Goal: Information Seeking & Learning: Check status

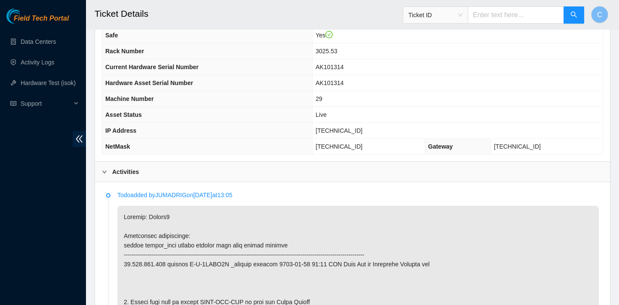
scroll to position [264, 0]
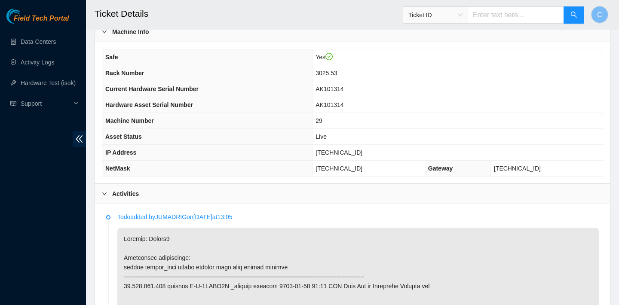
click at [233, 9] on h2 "Ticket Details" at bounding box center [305, 14] width 421 height 28
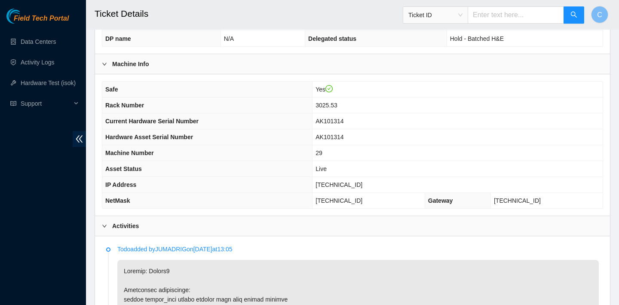
scroll to position [271, 0]
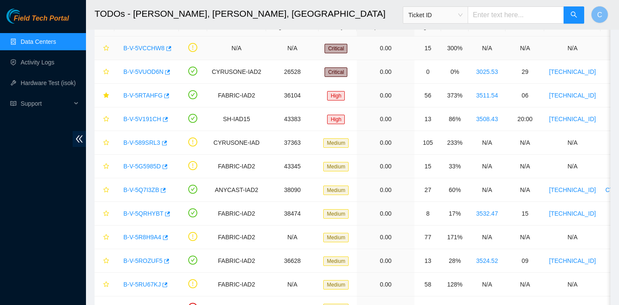
scroll to position [0, 3]
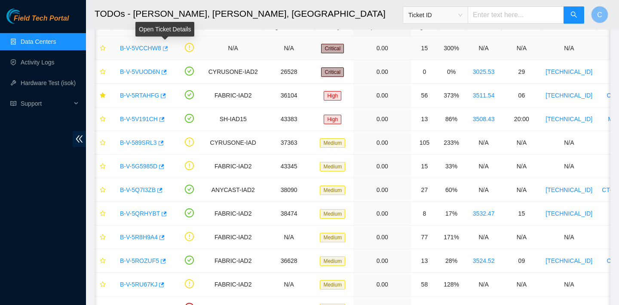
click at [168, 46] on icon "button" at bounding box center [165, 48] width 5 height 5
click at [166, 95] on icon "button" at bounding box center [163, 95] width 5 height 5
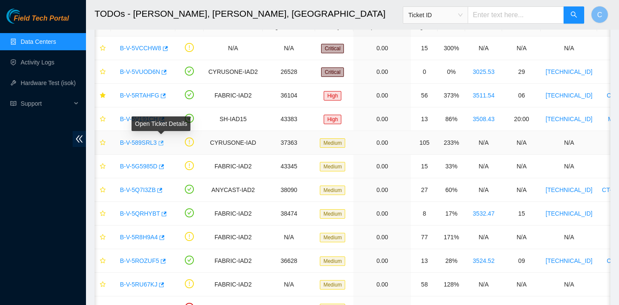
click at [164, 142] on button "button" at bounding box center [160, 143] width 7 height 14
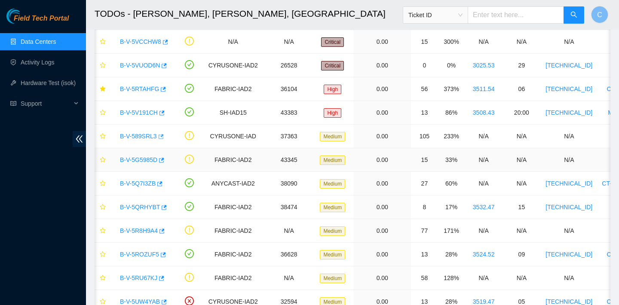
scroll to position [63, 0]
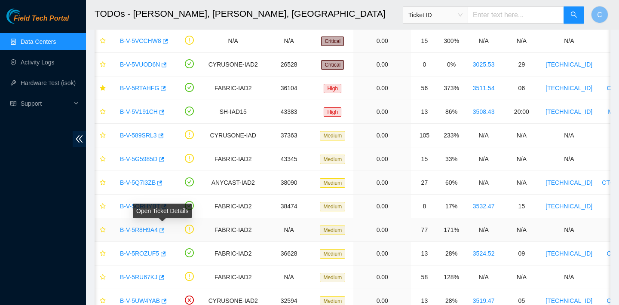
click at [164, 231] on icon "button" at bounding box center [161, 231] width 6 height 6
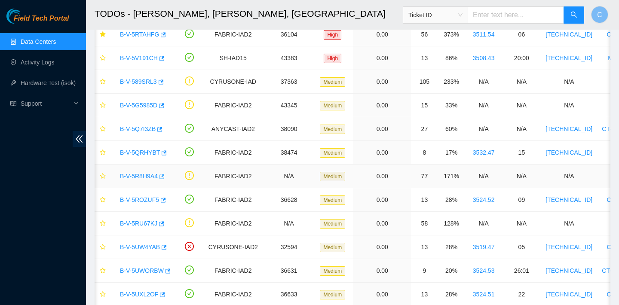
scroll to position [134, 0]
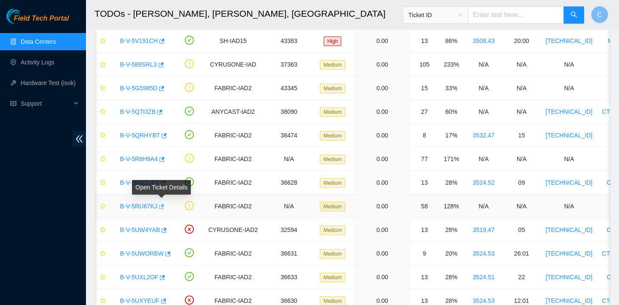
click at [163, 206] on icon "button" at bounding box center [161, 206] width 5 height 5
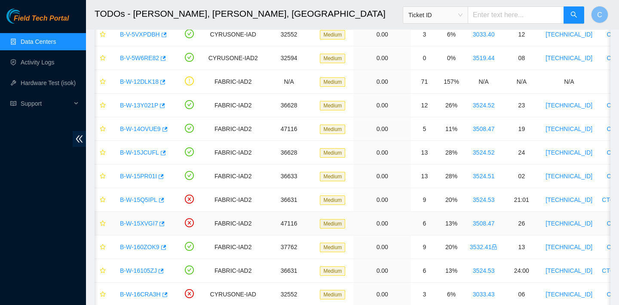
scroll to position [629, 0]
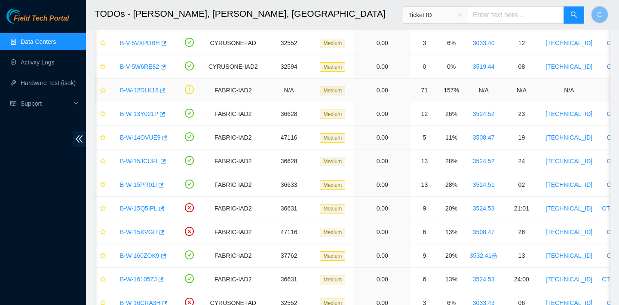
click at [163, 93] on icon "button" at bounding box center [162, 91] width 6 height 6
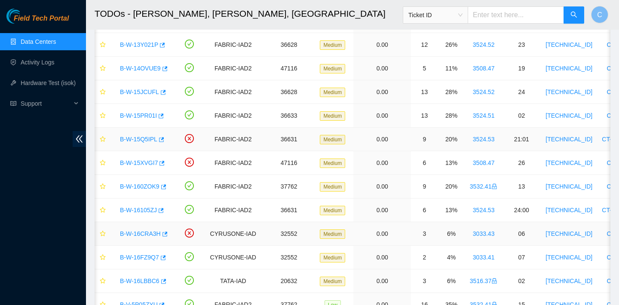
scroll to position [713, 0]
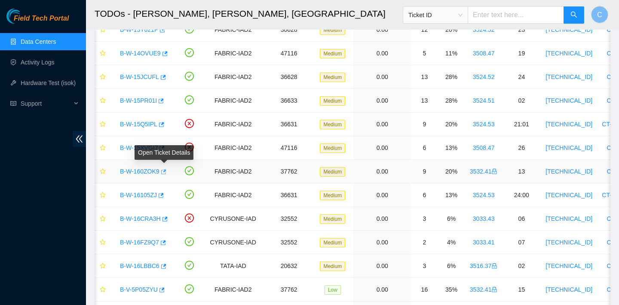
click at [166, 172] on icon "button" at bounding box center [163, 171] width 5 height 5
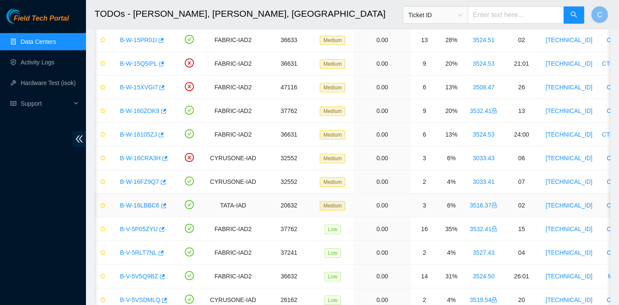
click at [168, 205] on div "B-W-16LBBC6" at bounding box center [143, 206] width 55 height 14
click at [166, 206] on icon "button" at bounding box center [163, 205] width 5 height 5
click at [158, 230] on link "B-V-5P05ZYU" at bounding box center [139, 229] width 38 height 7
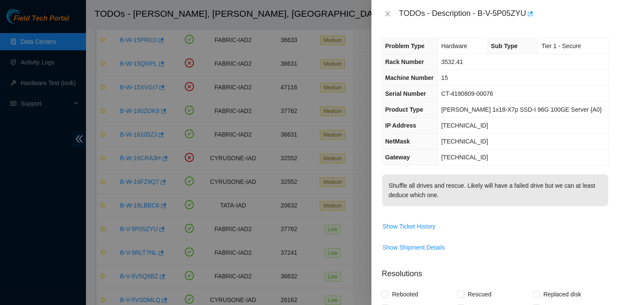
click at [168, 230] on div at bounding box center [309, 152] width 619 height 305
click at [390, 14] on icon "close" at bounding box center [388, 13] width 7 height 7
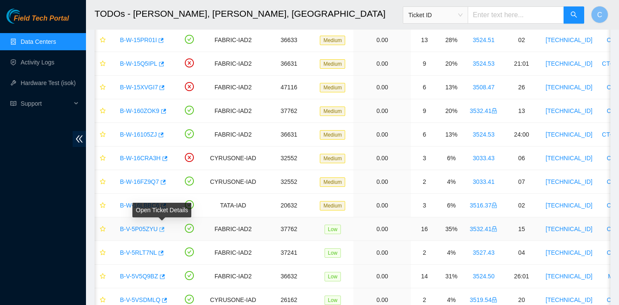
click at [165, 229] on icon "button" at bounding box center [162, 229] width 5 height 5
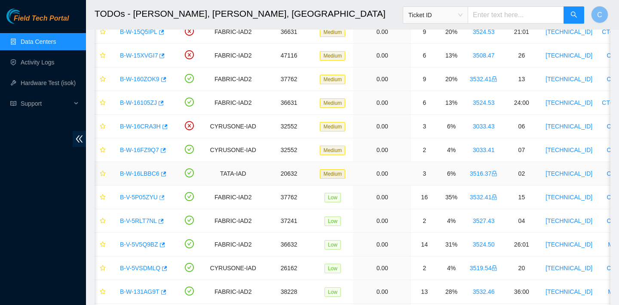
scroll to position [866, 0]
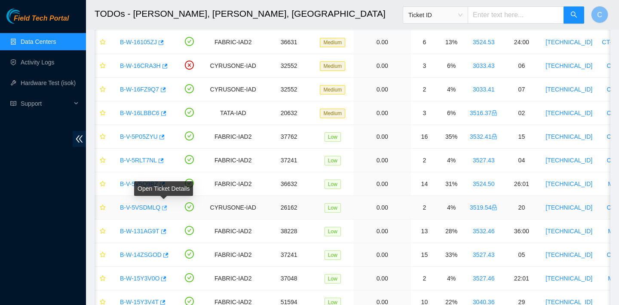
click at [166, 207] on icon "button" at bounding box center [164, 208] width 5 height 5
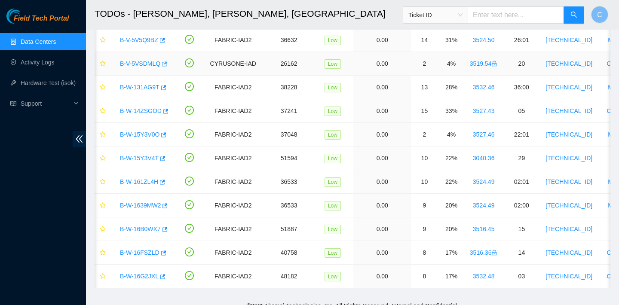
scroll to position [1020, 0]
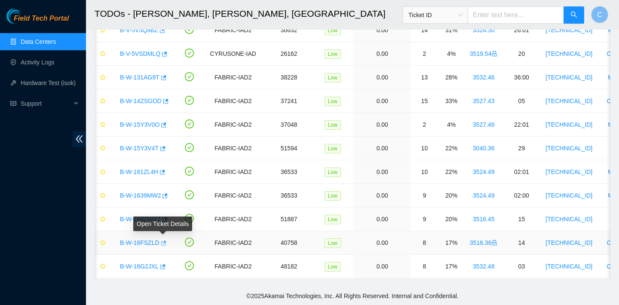
click at [162, 245] on icon "button" at bounding box center [163, 243] width 6 height 6
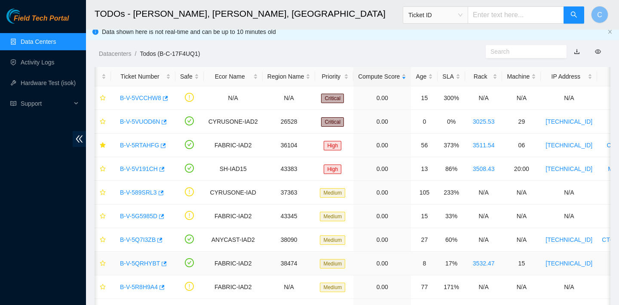
scroll to position [0, 0]
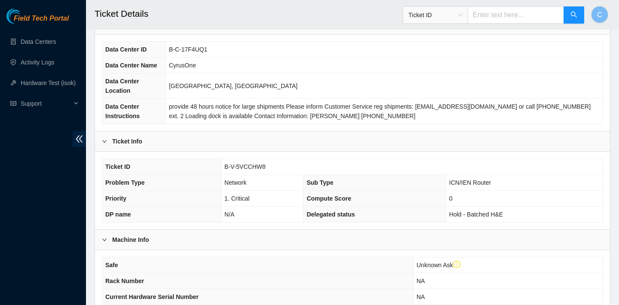
scroll to position [265, 0]
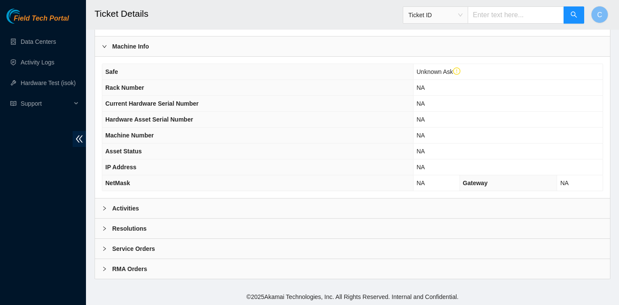
click at [280, 199] on div "Activities" at bounding box center [352, 209] width 515 height 20
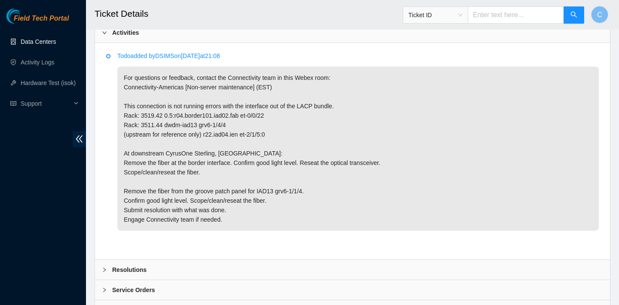
scroll to position [442, 0]
drag, startPoint x: 239, startPoint y: 123, endPoint x: 120, endPoint y: 117, distance: 118.5
click at [120, 117] on p "For questions or feedback, contact the Connectivity team in this Webex room: Co…" at bounding box center [358, 148] width 482 height 164
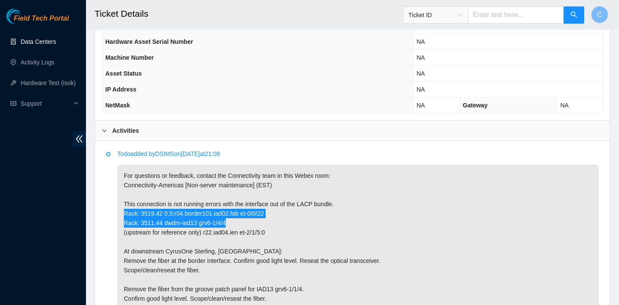
scroll to position [303, 0]
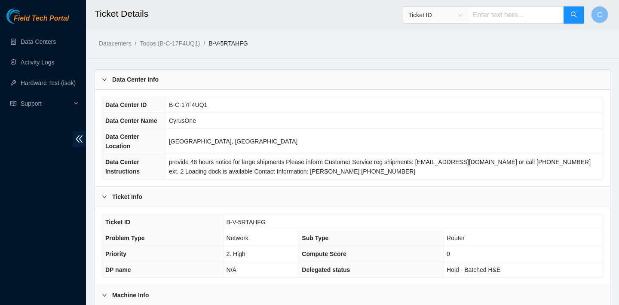
scroll to position [195, 0]
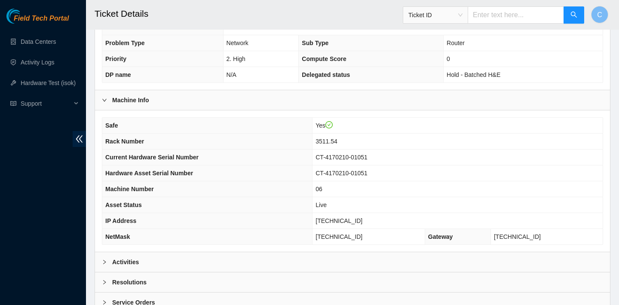
click at [233, 261] on div "Activities" at bounding box center [352, 262] width 515 height 20
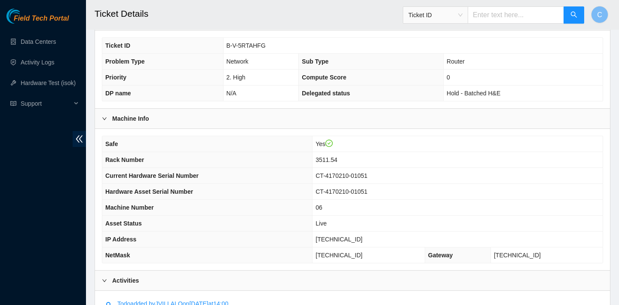
scroll to position [143, 0]
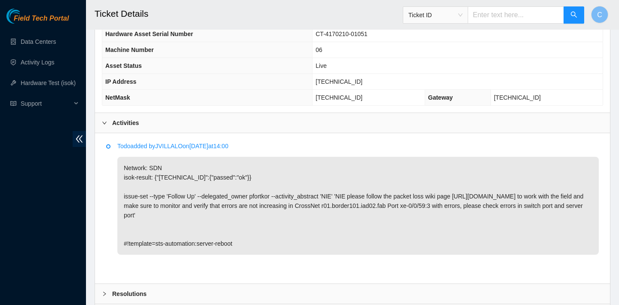
scroll to position [401, 0]
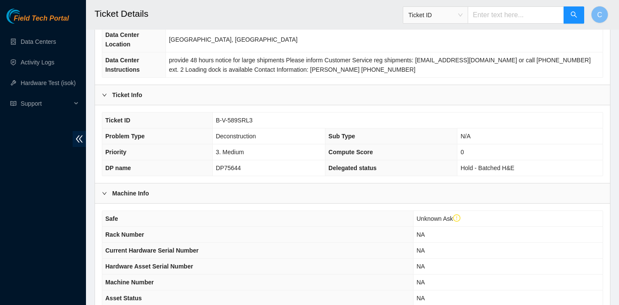
scroll to position [266, 0]
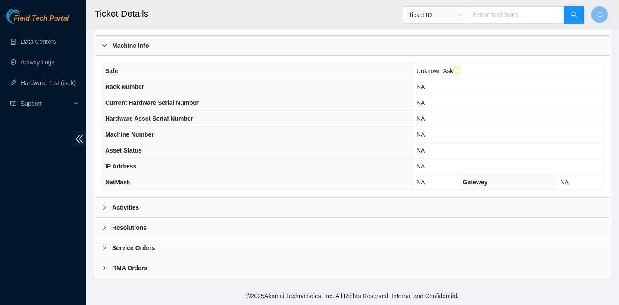
click at [198, 198] on div "Activities" at bounding box center [352, 208] width 515 height 20
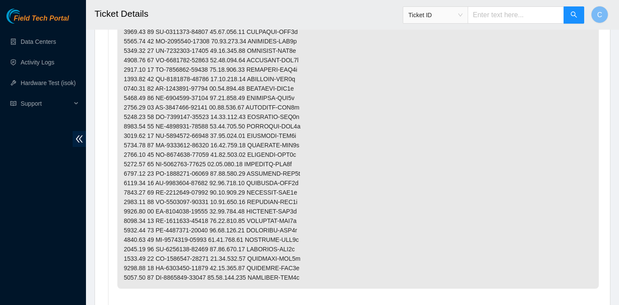
scroll to position [618, 0]
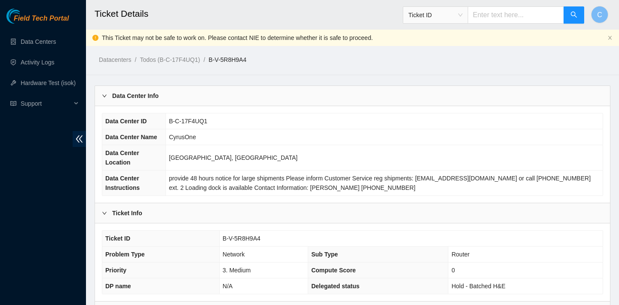
scroll to position [266, 0]
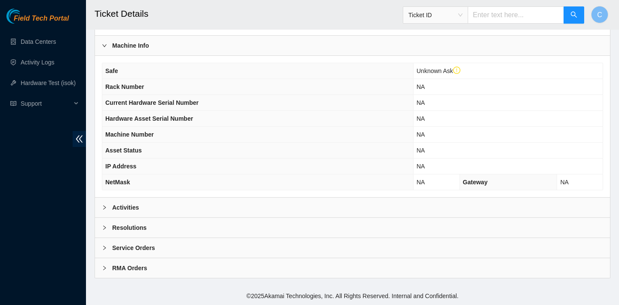
click at [222, 215] on div "Activities" at bounding box center [352, 208] width 515 height 20
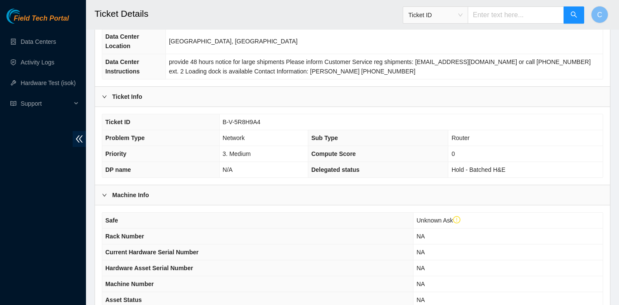
scroll to position [154, 0]
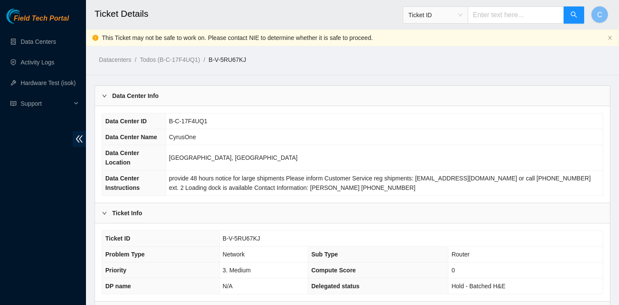
scroll to position [266, 0]
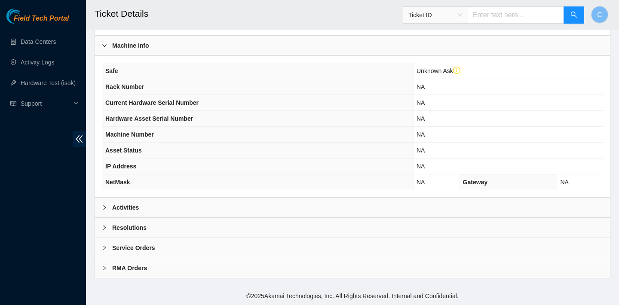
click at [255, 208] on div "Activities" at bounding box center [352, 208] width 515 height 20
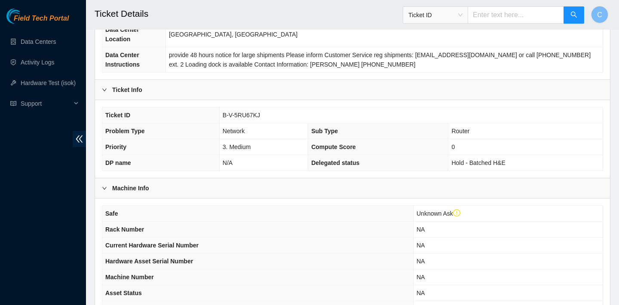
scroll to position [56, 0]
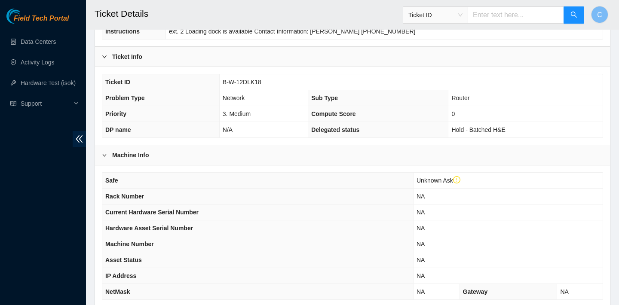
scroll to position [266, 0]
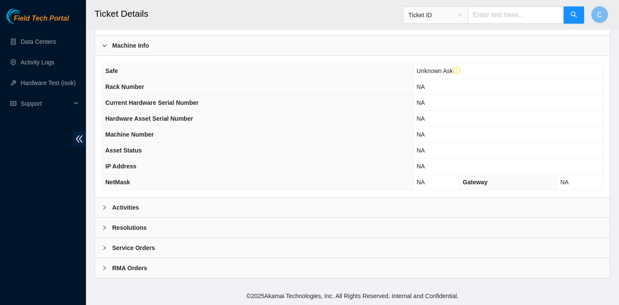
click at [259, 203] on div "Activities" at bounding box center [352, 208] width 515 height 20
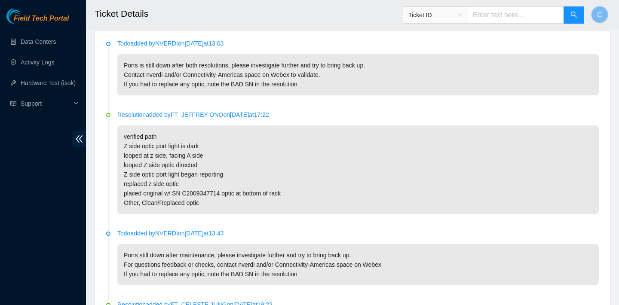
scroll to position [526, 0]
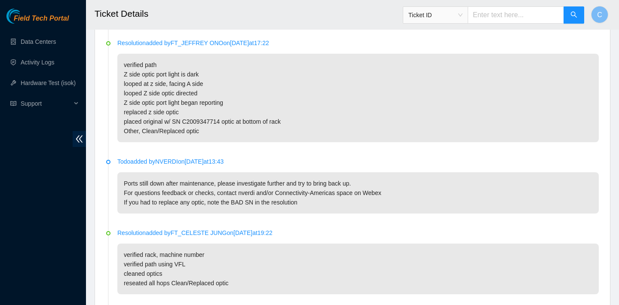
click at [375, 41] on p "Resolution added by FT_JEFFREY ONO on 2025-09-15 at 17:22" at bounding box center [358, 42] width 482 height 9
click at [354, 30] on li "Todo added by NVERDI on 2025-09-16 at 13:03 Ports is still down after both reso…" at bounding box center [352, 5] width 493 height 71
click at [395, 85] on p "verified path Z side optic port light is dark looped at z side, facing A side l…" at bounding box center [358, 98] width 482 height 89
click at [397, 120] on p "verified path Z side optic port light is dark looped at z side, facing A side l…" at bounding box center [358, 98] width 482 height 89
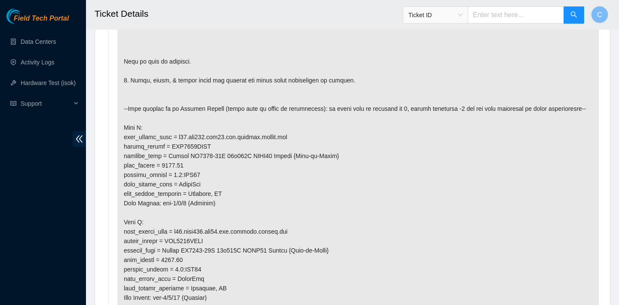
scroll to position [861, 0]
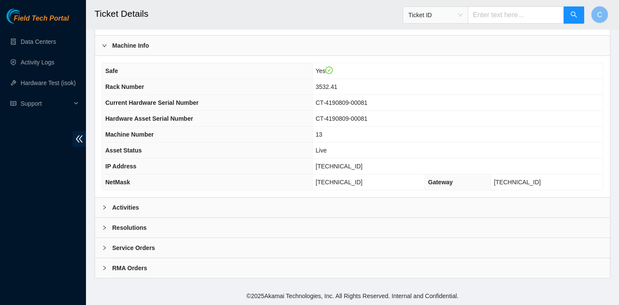
click at [311, 198] on div "Activities" at bounding box center [352, 208] width 515 height 20
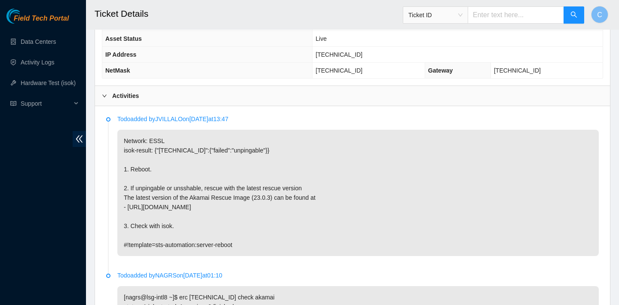
scroll to position [357, 0]
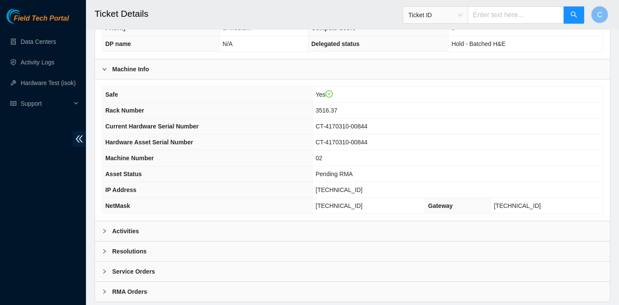
click at [248, 229] on div "Activities" at bounding box center [352, 232] width 515 height 20
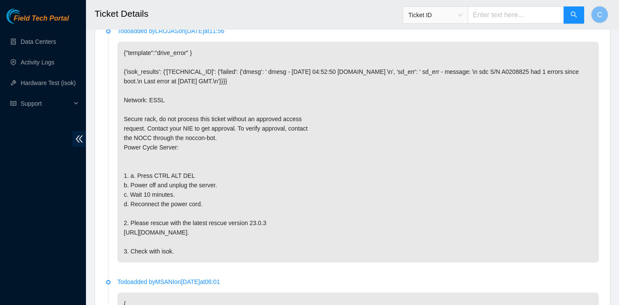
scroll to position [443, 0]
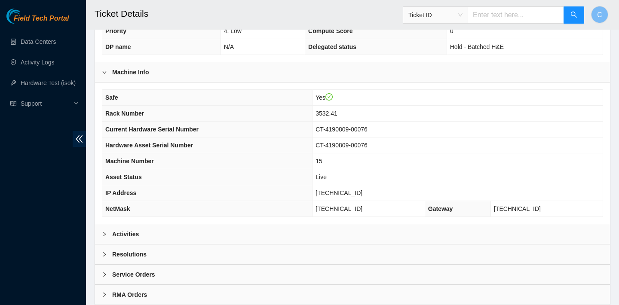
click at [218, 232] on div "Activities" at bounding box center [352, 235] width 515 height 20
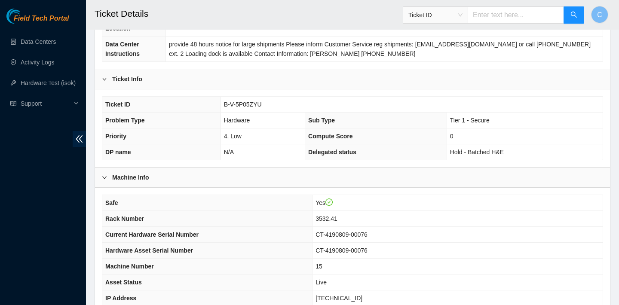
scroll to position [127, 0]
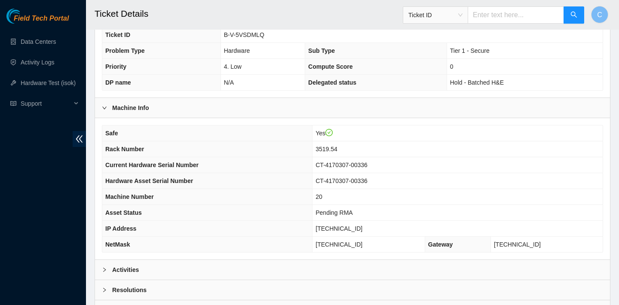
scroll to position [250, 0]
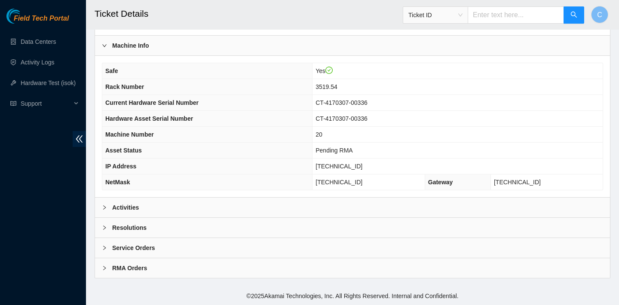
click at [212, 200] on div "Activities" at bounding box center [352, 208] width 515 height 20
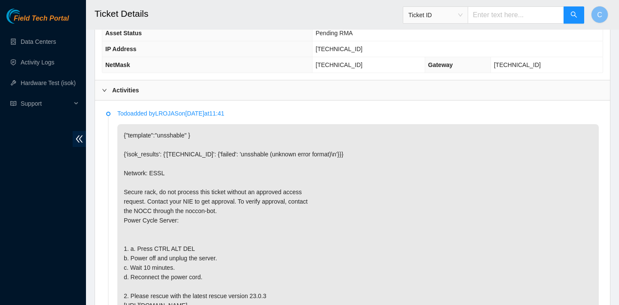
scroll to position [453, 0]
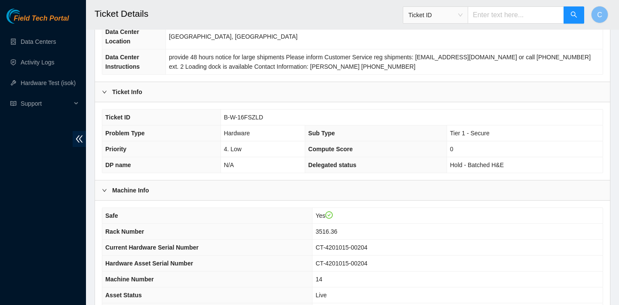
scroll to position [250, 0]
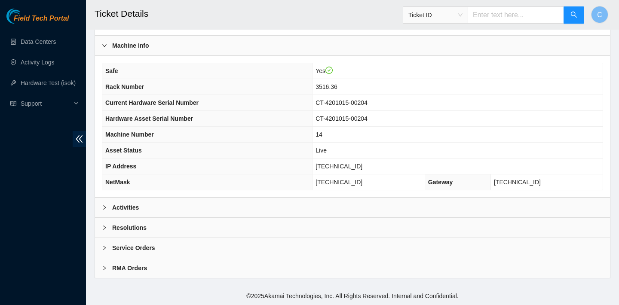
click at [207, 211] on div "Activities" at bounding box center [352, 208] width 515 height 20
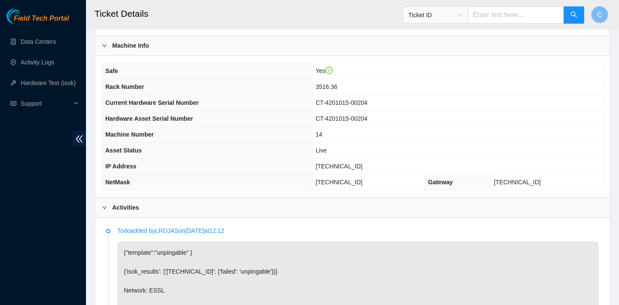
scroll to position [421, 0]
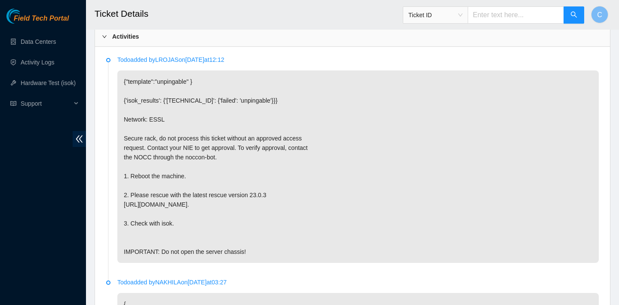
click at [376, 40] on div "Activities" at bounding box center [352, 37] width 515 height 20
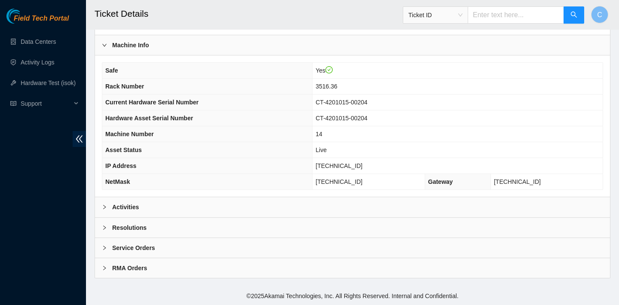
scroll to position [250, 0]
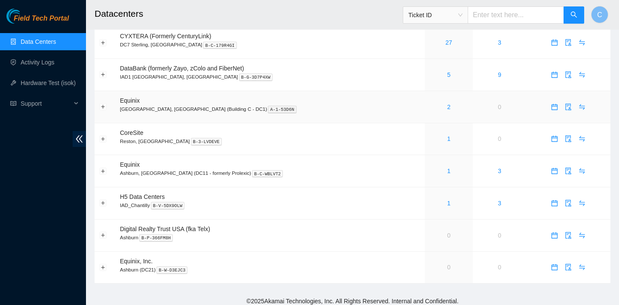
scroll to position [126, 0]
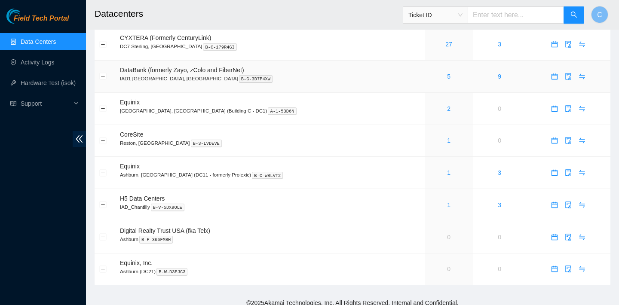
click at [430, 74] on div "5" at bounding box center [449, 76] width 39 height 9
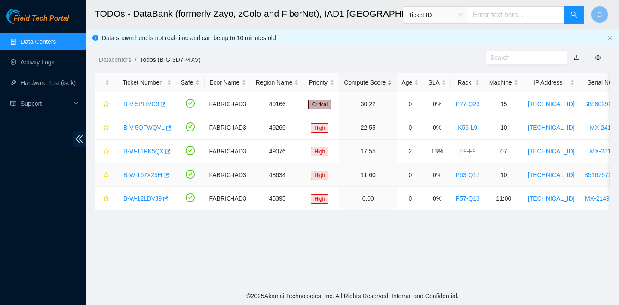
click at [169, 174] on icon "button" at bounding box center [166, 175] width 5 height 5
click at [168, 200] on icon "button" at bounding box center [165, 199] width 6 height 6
click at [164, 106] on icon "button" at bounding box center [163, 105] width 6 height 6
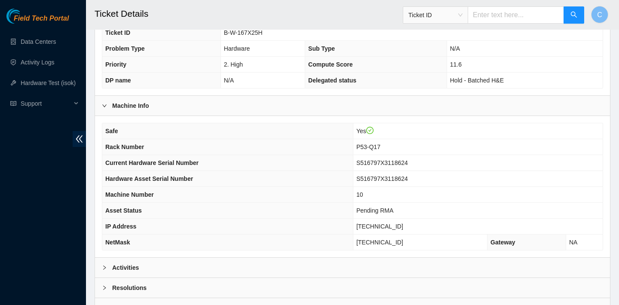
scroll to position [250, 0]
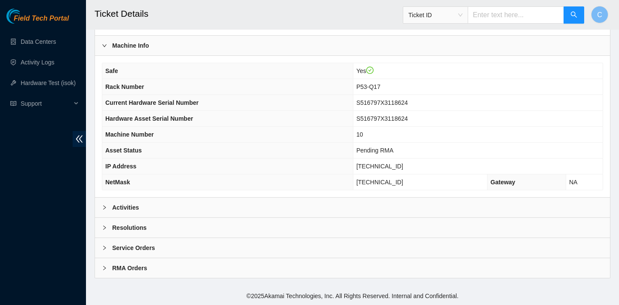
click at [229, 206] on div "Activities" at bounding box center [352, 208] width 515 height 20
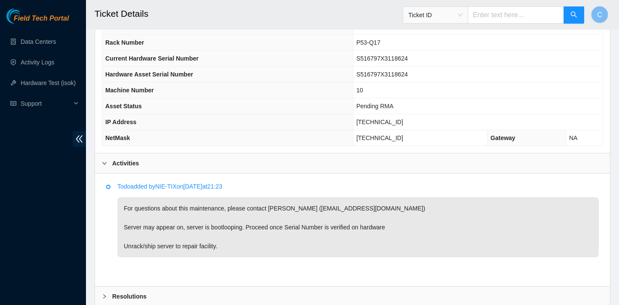
scroll to position [295, 0]
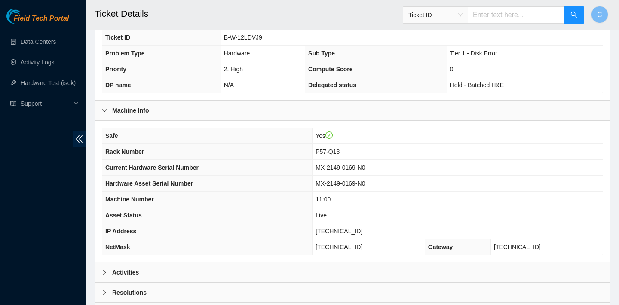
scroll to position [198, 0]
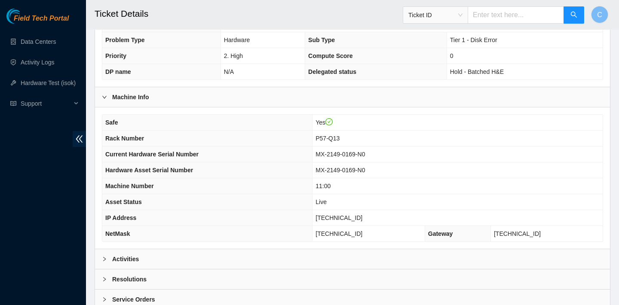
click at [285, 260] on div "Activities" at bounding box center [352, 259] width 515 height 20
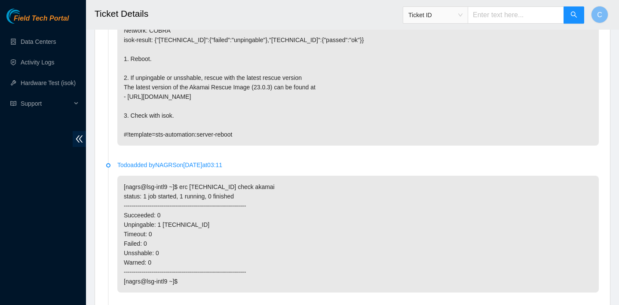
scroll to position [414, 0]
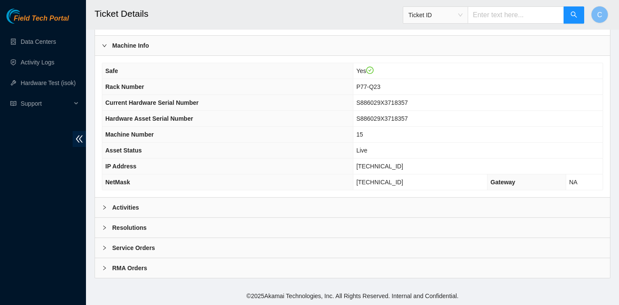
click at [261, 208] on div "Activities" at bounding box center [352, 208] width 515 height 20
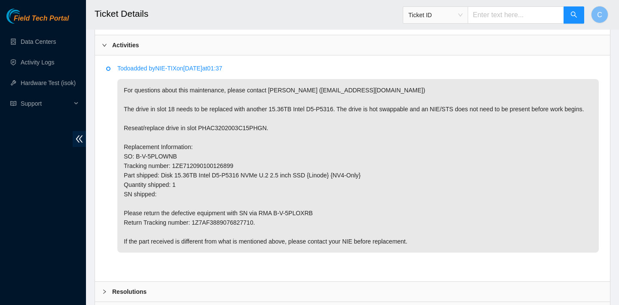
scroll to position [400, 0]
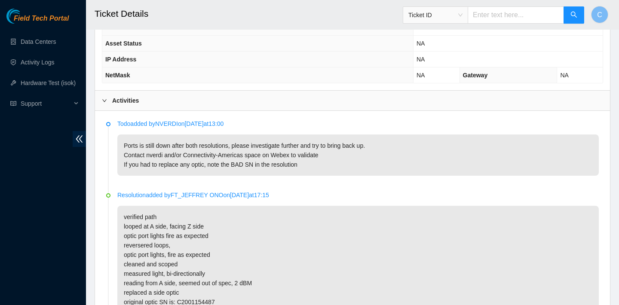
scroll to position [214, 0]
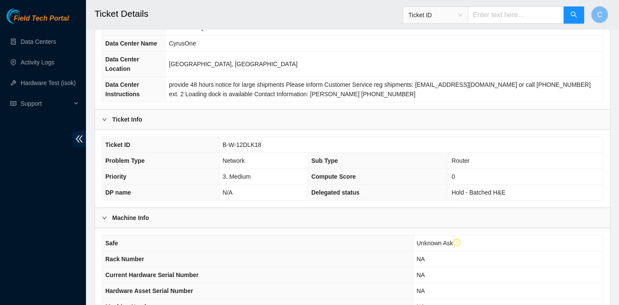
scroll to position [21, 0]
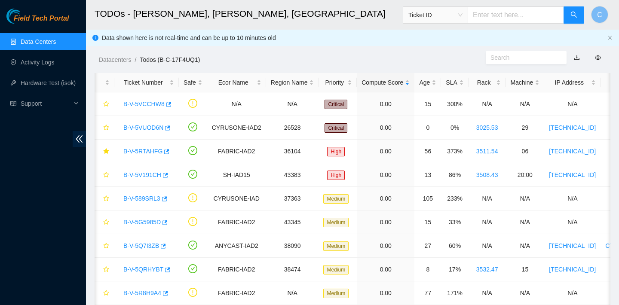
scroll to position [0, 3]
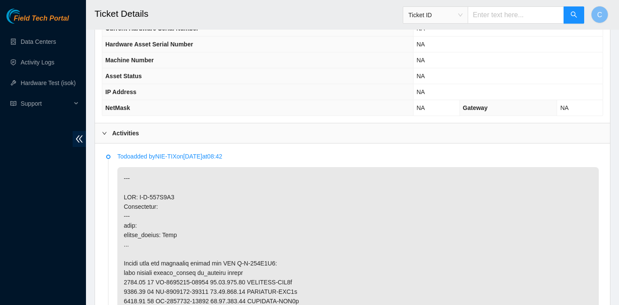
scroll to position [197, 0]
